Goal: Find specific page/section: Find specific page/section

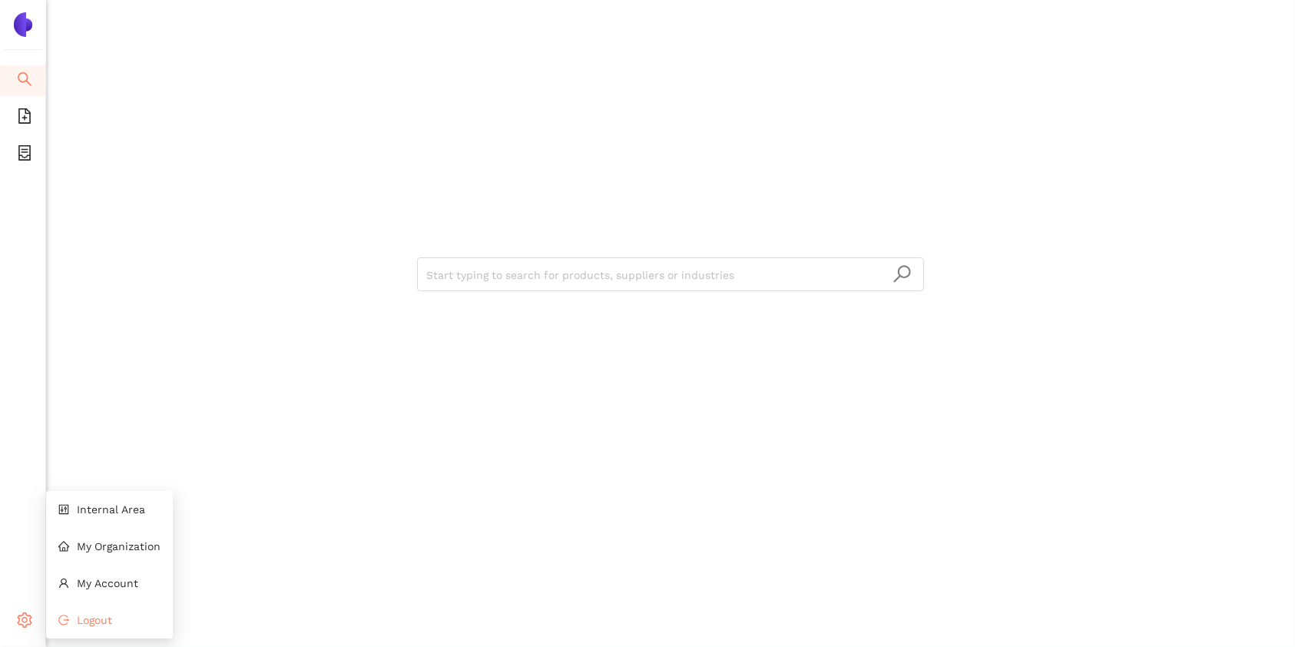
click at [85, 630] on li "Logout" at bounding box center [109, 620] width 127 height 31
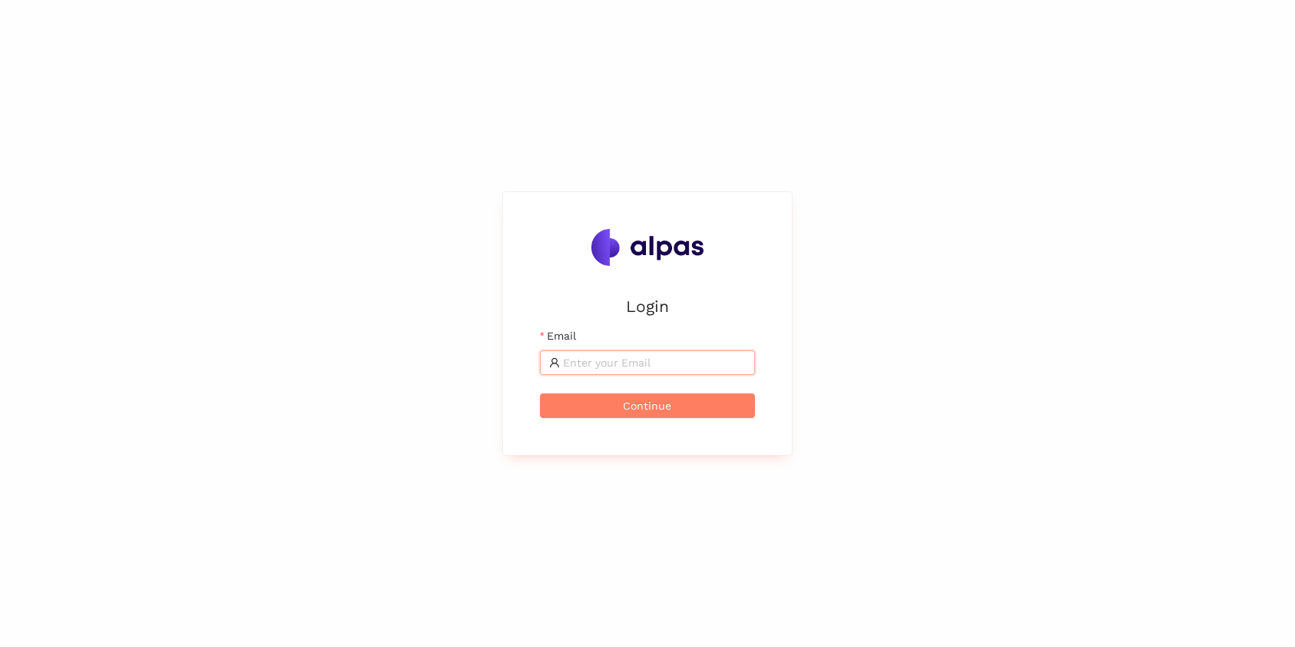
click at [608, 365] on input "Email" at bounding box center [654, 362] width 183 height 17
type input "[EMAIL_ADDRESS]"
click at [659, 405] on span "Continue" at bounding box center [648, 405] width 48 height 17
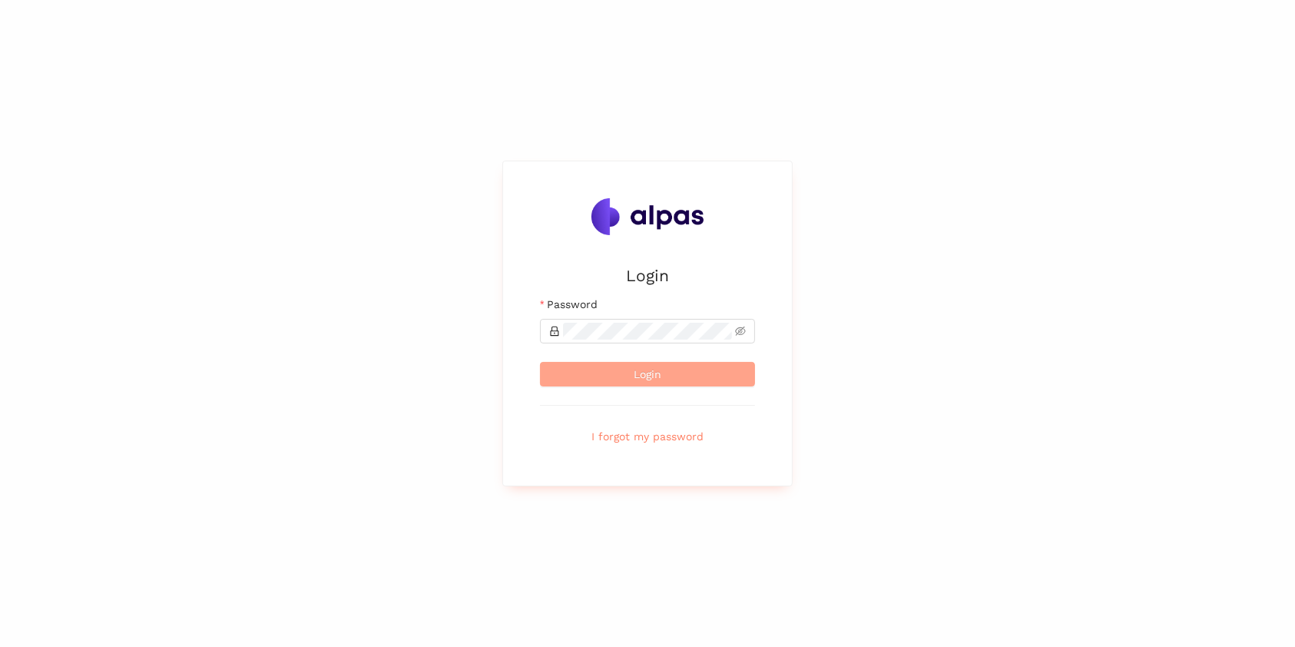
click at [628, 372] on button "Login" at bounding box center [647, 374] width 215 height 25
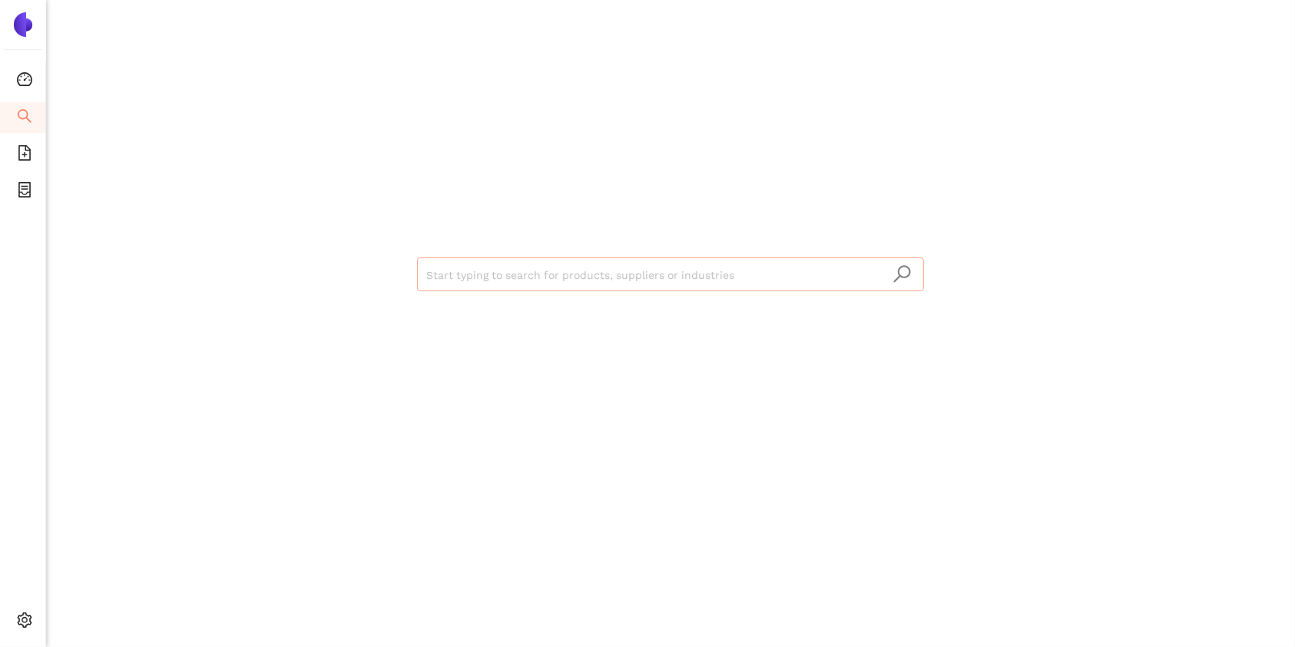
click at [653, 280] on input "search" at bounding box center [670, 275] width 489 height 34
click at [233, 190] on div "Start typing to search for products, suppliers or industries" at bounding box center [671, 272] width 922 height 545
click at [28, 164] on span "file-add" at bounding box center [24, 155] width 15 height 31
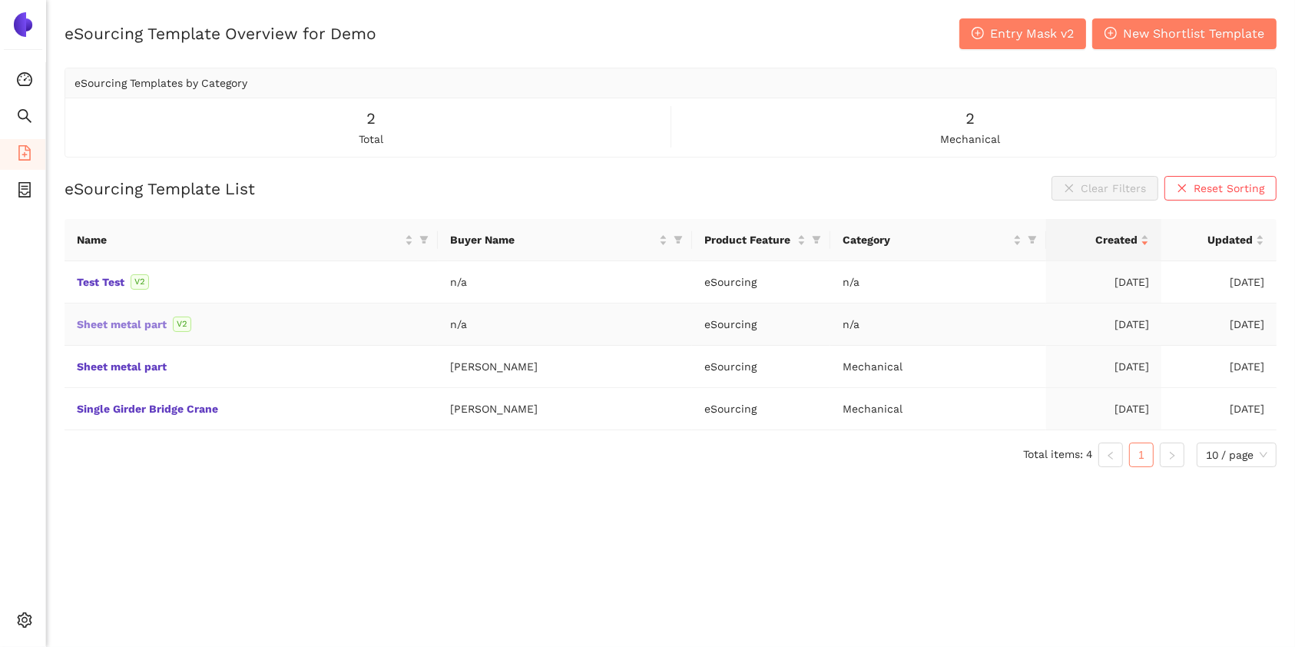
click at [0, 0] on link "Sheet metal part" at bounding box center [0, 0] width 0 height 0
